Goal: Information Seeking & Learning: Learn about a topic

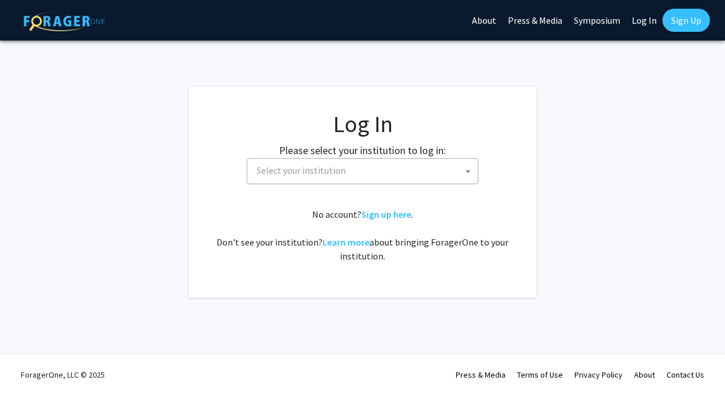
select select
click at [337, 173] on span "Select your institution" at bounding box center [301, 170] width 89 height 12
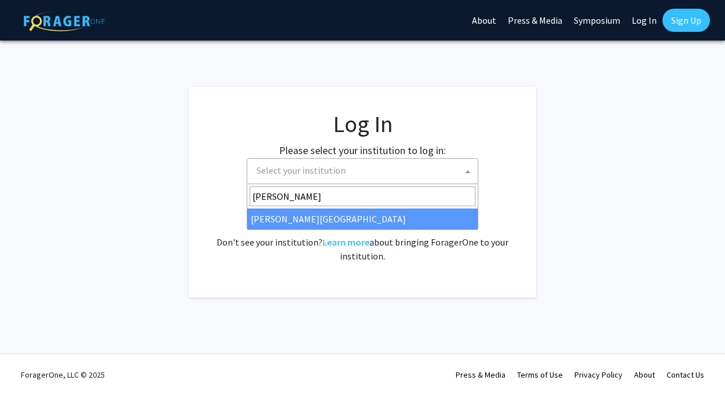
type input "[PERSON_NAME]"
select select "24"
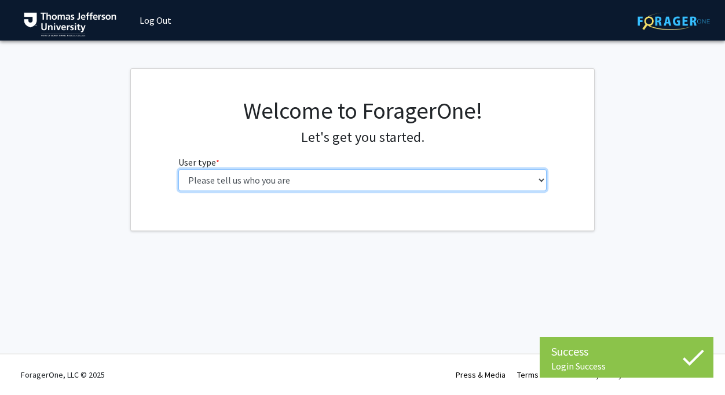
click at [261, 174] on select "Please tell us who you are Undergraduate Student Master's Student Doctoral Cand…" at bounding box center [362, 180] width 369 height 22
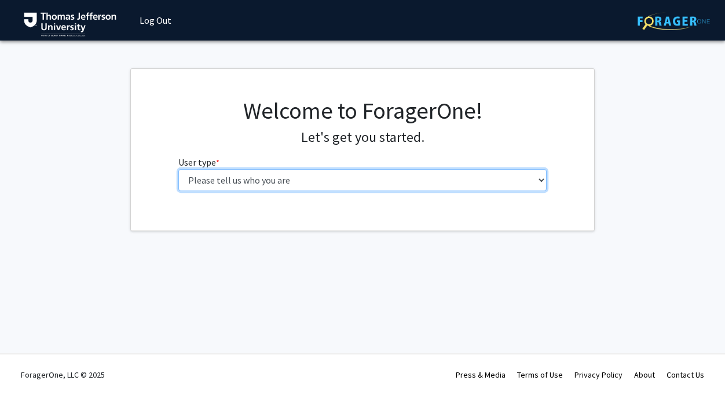
select select "3: doc"
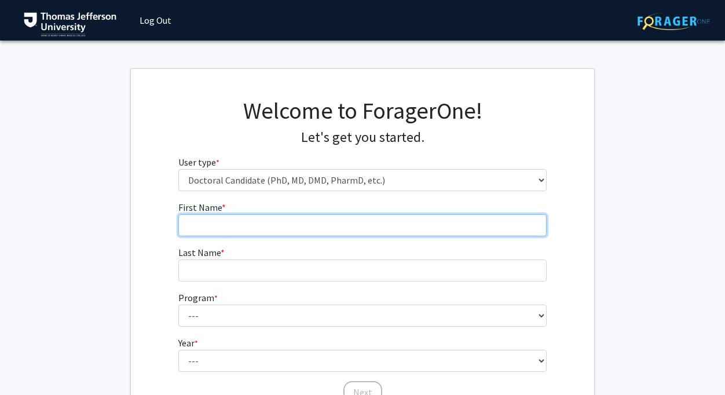
click at [266, 223] on input "First Name * required" at bounding box center [362, 225] width 369 height 22
type input "Grace"
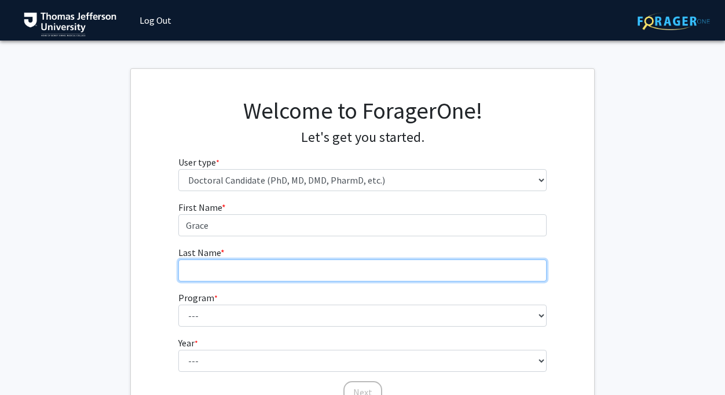
type input "Thiele"
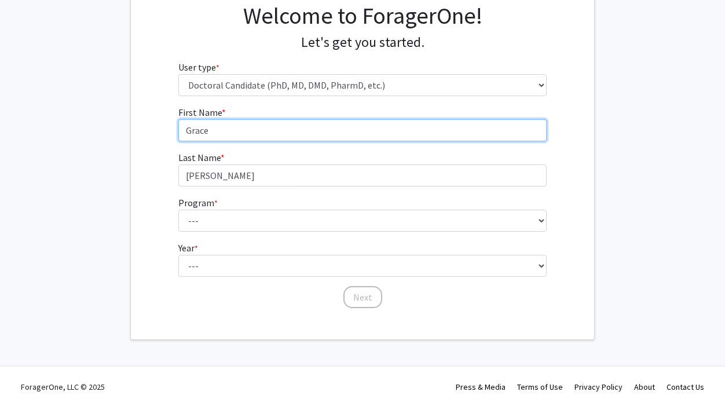
scroll to position [107, 0]
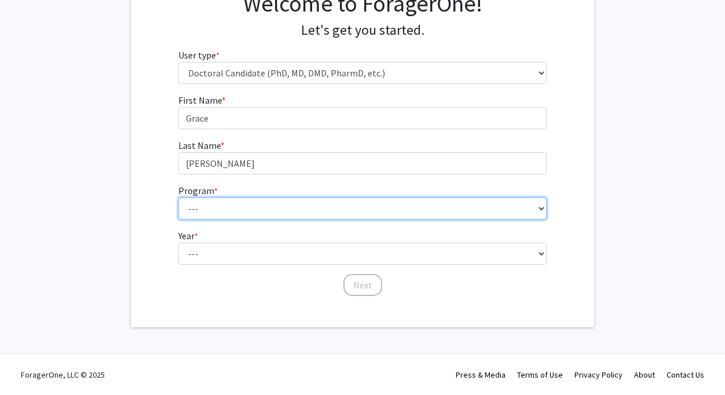
click at [277, 217] on select "--- Accelerated 3+3 BS in Health Sciences/Doctor of Occupational Therapy Accele…" at bounding box center [362, 208] width 369 height 22
select select "35: 815"
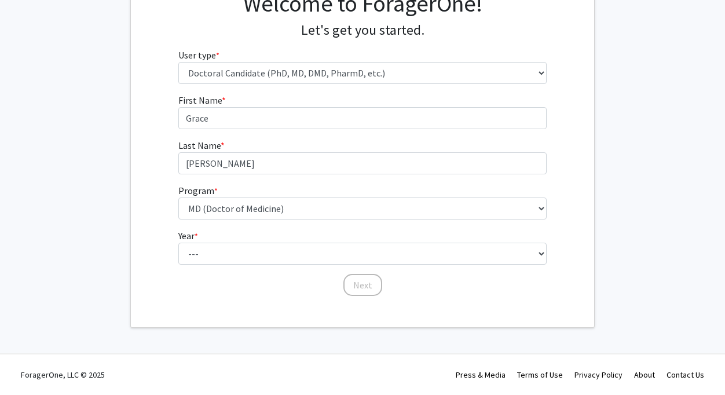
click at [310, 233] on fg-select "Year * required --- First Year Second Year Third Year Fourth Year Fifth Year Si…" at bounding box center [362, 247] width 369 height 36
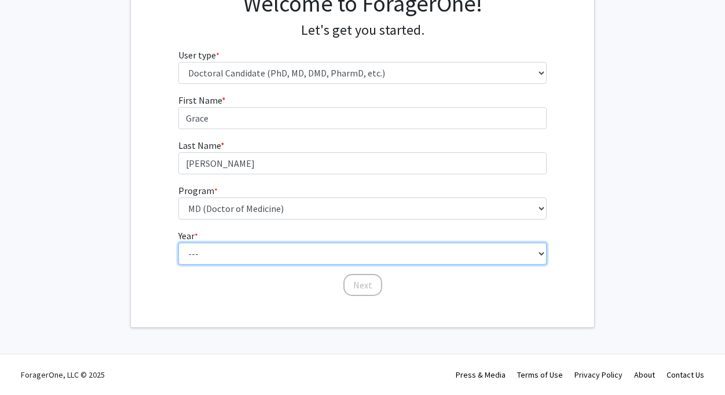
click at [307, 252] on select "--- First Year Second Year Third Year Fourth Year Fifth Year Sixth Year Seventh…" at bounding box center [362, 254] width 369 height 22
select select "4: fourth_year"
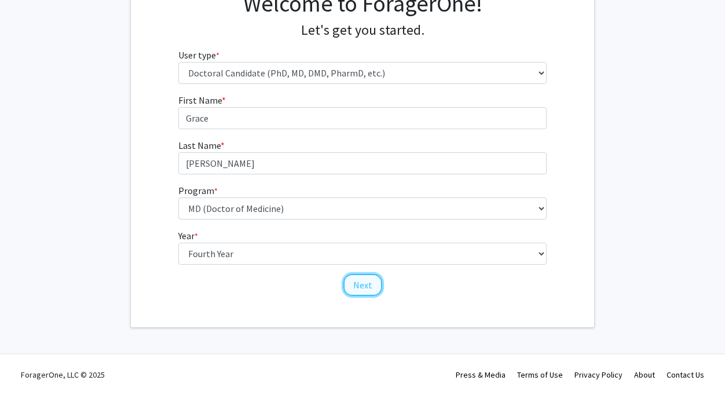
click at [362, 286] on button "Next" at bounding box center [362, 285] width 39 height 22
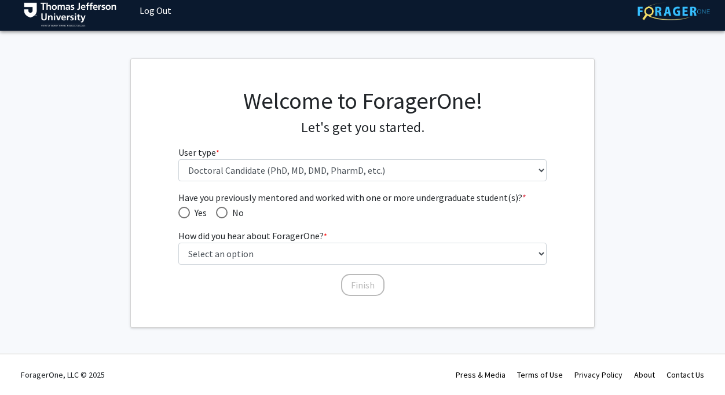
scroll to position [9, 0]
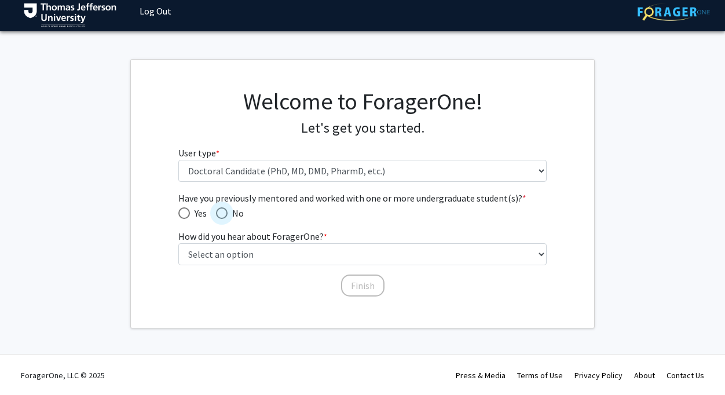
click at [219, 214] on span "Have you previously mentored and worked with one or more undergraduate student(…" at bounding box center [222, 213] width 12 height 12
click at [219, 214] on input "No" at bounding box center [222, 213] width 12 height 12
radio input "true"
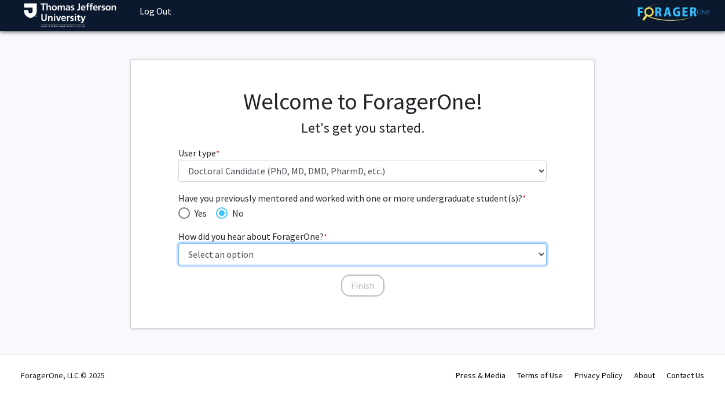
click at [235, 259] on select "Select an option Peer/student recommendation Faculty/staff recommendation Unive…" at bounding box center [362, 254] width 369 height 22
select select "5: other"
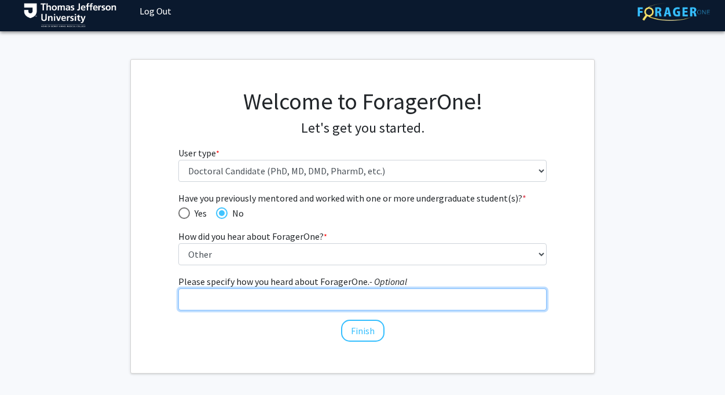
click at [356, 299] on input "Please specify how you heard about ForagerOne. - Optional" at bounding box center [362, 299] width 369 height 22
type input "poster"
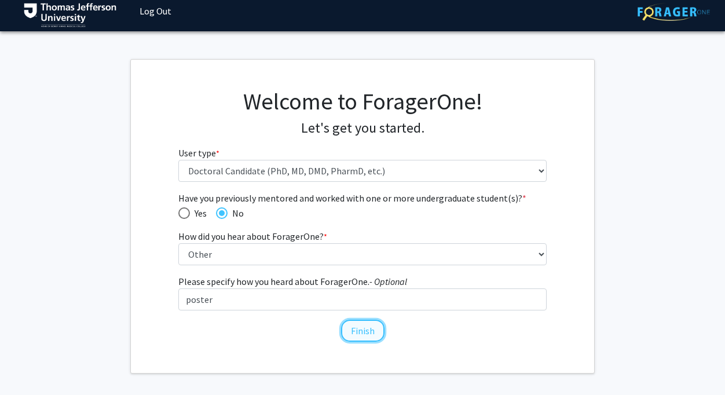
click at [364, 330] on button "Finish" at bounding box center [362, 331] width 43 height 22
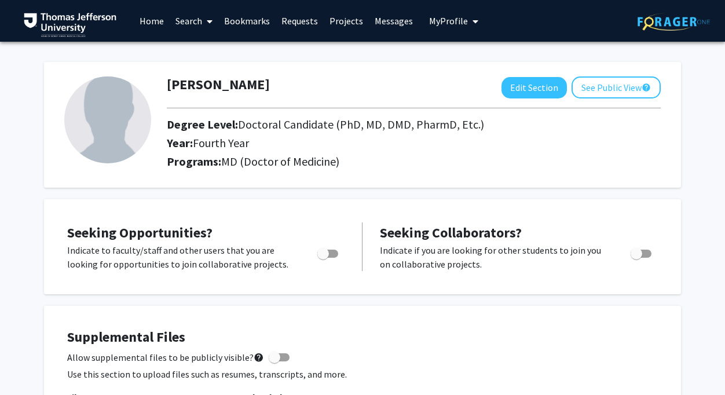
click at [201, 17] on link "Search" at bounding box center [194, 21] width 49 height 41
click at [217, 52] on span "Faculty/Staff" at bounding box center [212, 53] width 85 height 23
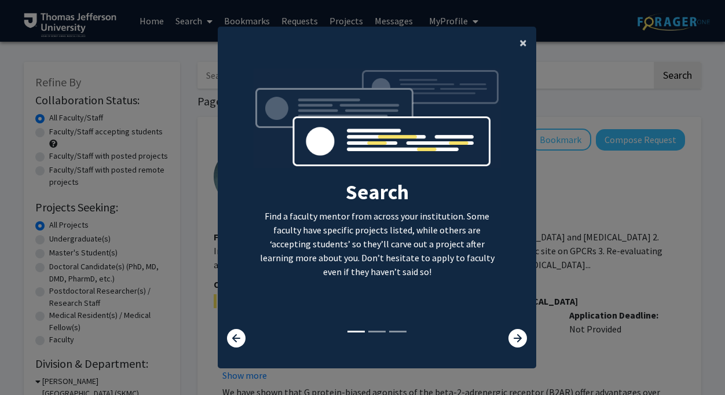
click at [523, 49] on span "×" at bounding box center [523, 43] width 8 height 18
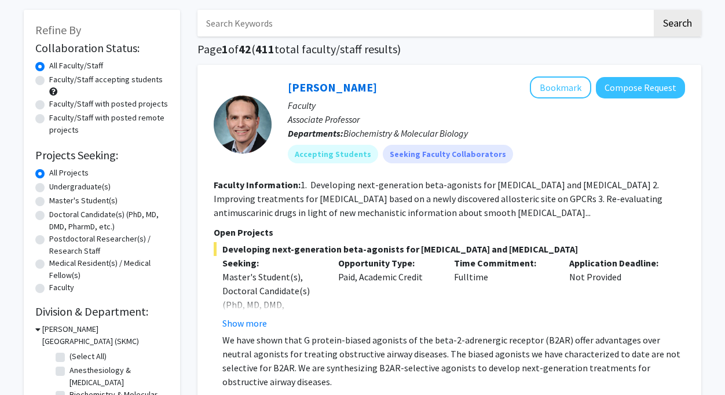
scroll to position [53, 0]
click at [49, 216] on label "Doctoral Candidate(s) (PhD, MD, DMD, PharmD, etc.)" at bounding box center [108, 220] width 119 height 24
click at [49, 215] on input "Doctoral Candidate(s) (PhD, MD, DMD, PharmD, etc.)" at bounding box center [53, 212] width 8 height 8
radio input "true"
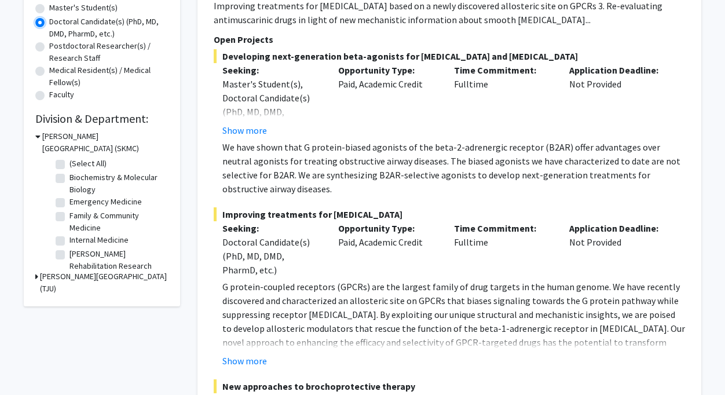
scroll to position [246, 0]
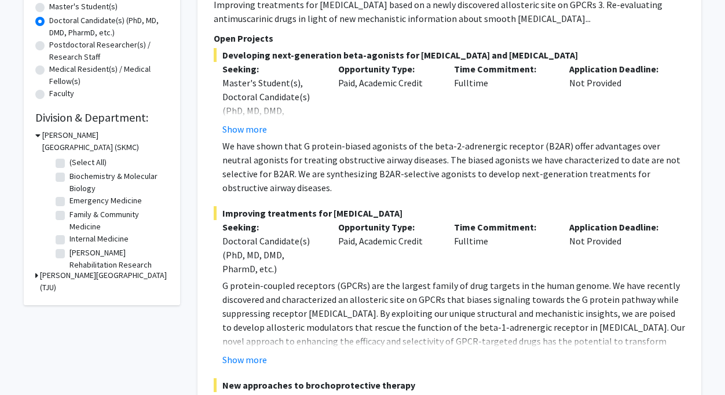
click at [69, 239] on label "Internal Medicine" at bounding box center [98, 239] width 59 height 12
click at [69, 239] on input "Internal Medicine" at bounding box center [73, 237] width 8 height 8
checkbox input "true"
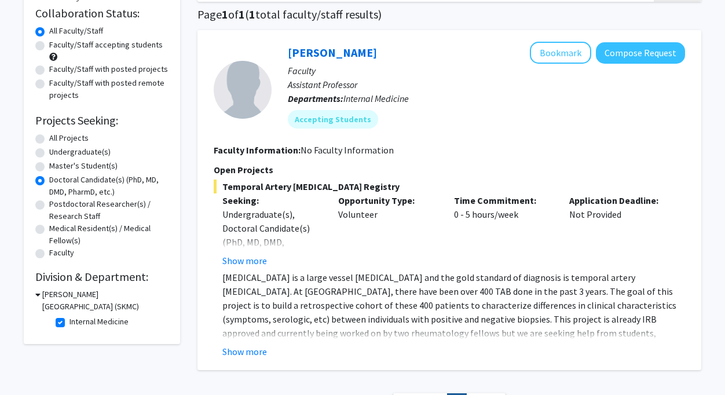
scroll to position [69, 0]
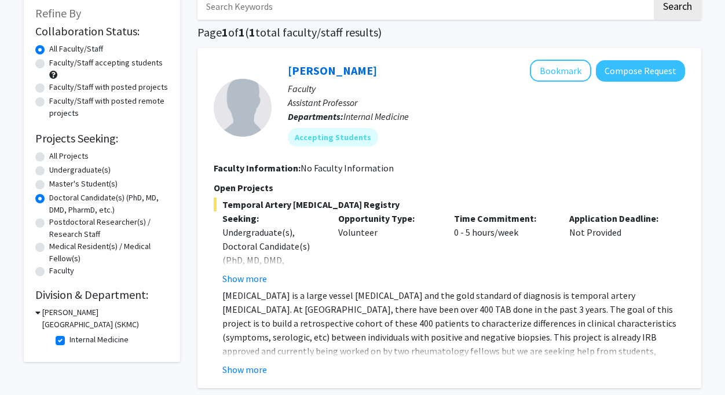
click at [69, 343] on label "Internal Medicine" at bounding box center [98, 340] width 59 height 12
click at [69, 341] on input "Internal Medicine" at bounding box center [73, 338] width 8 height 8
checkbox input "false"
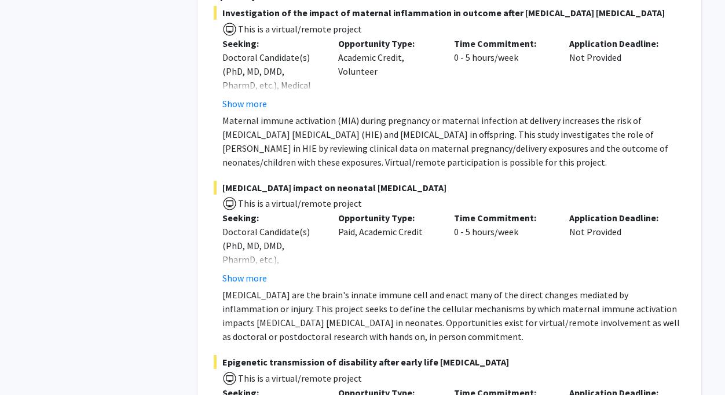
scroll to position [8732, 0]
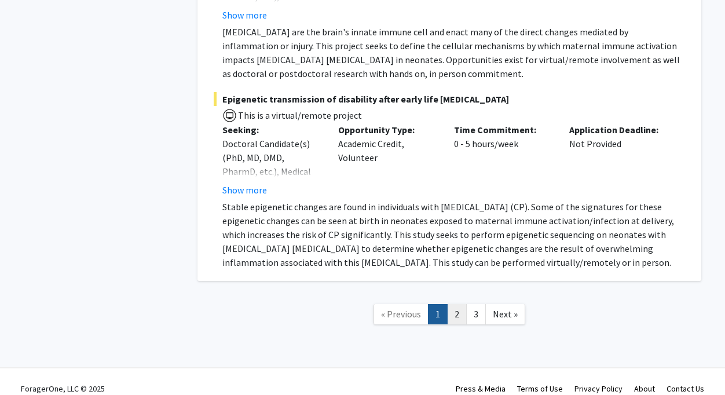
click at [453, 304] on link "2" at bounding box center [457, 314] width 20 height 20
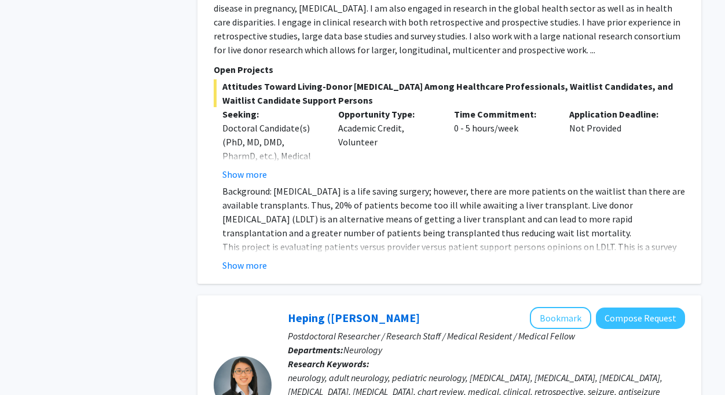
scroll to position [2105, 0]
click at [251, 258] on button "Show more" at bounding box center [244, 265] width 45 height 14
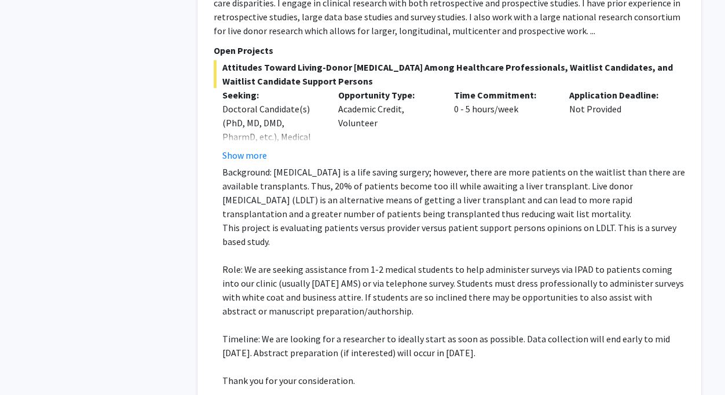
scroll to position [2120, 0]
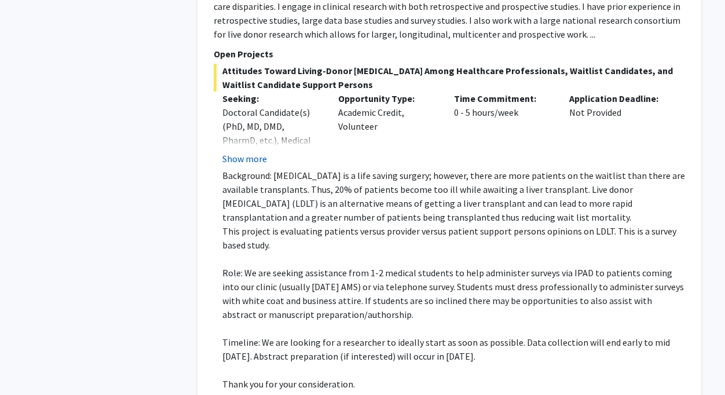
click at [250, 152] on button "Show more" at bounding box center [244, 159] width 45 height 14
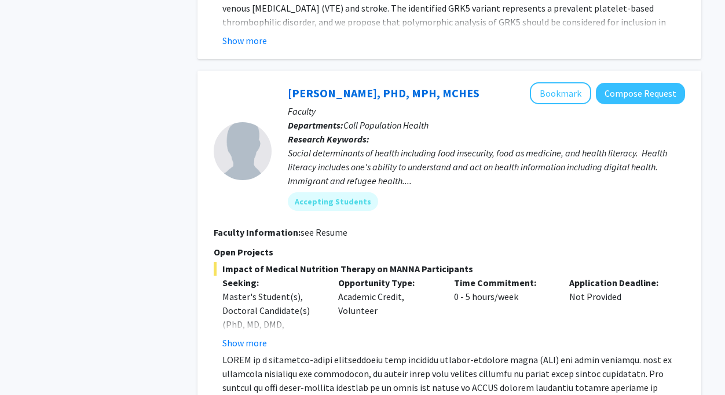
scroll to position [4824, 0]
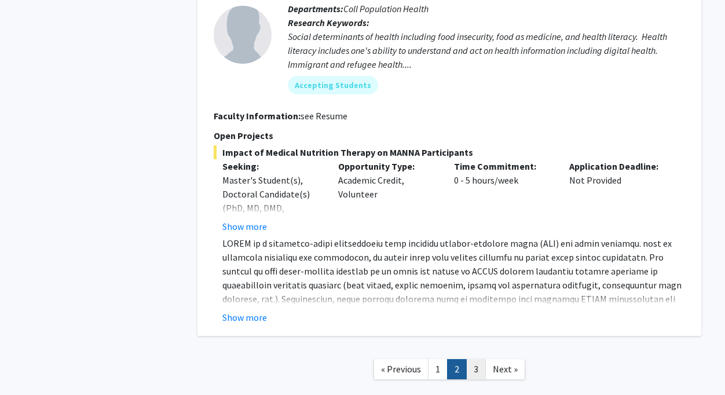
click at [468, 359] on link "3" at bounding box center [476, 369] width 20 height 20
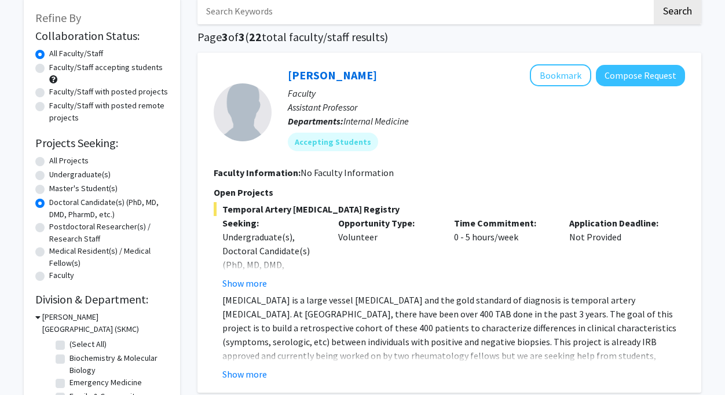
scroll to position [66, 0]
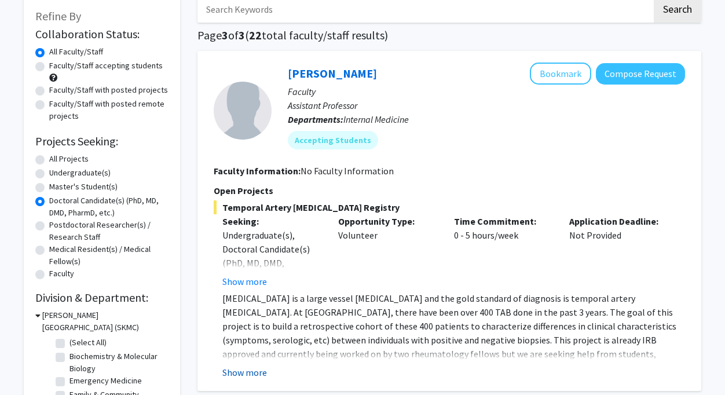
click at [246, 373] on button "Show more" at bounding box center [244, 372] width 45 height 14
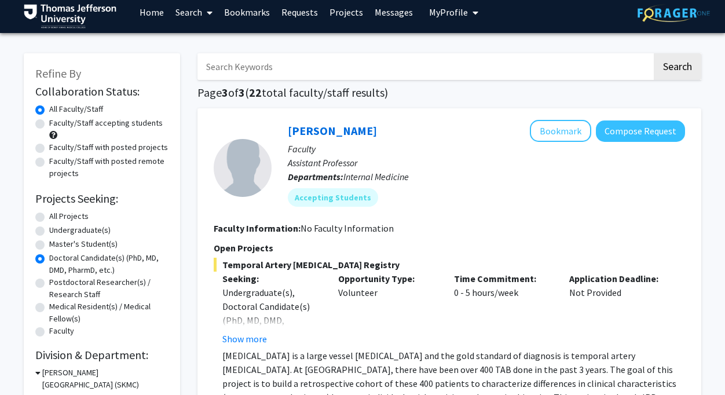
scroll to position [6, 0]
